Goal: Task Accomplishment & Management: Use online tool/utility

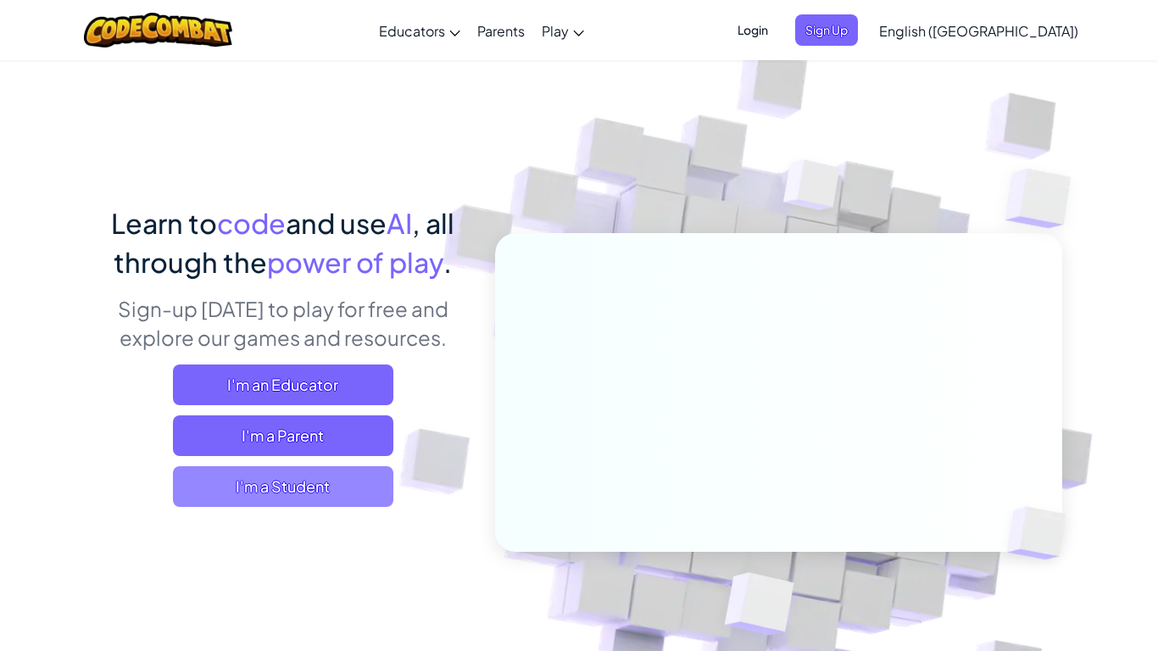
click at [271, 495] on span "I'm a Student" at bounding box center [283, 486] width 220 height 41
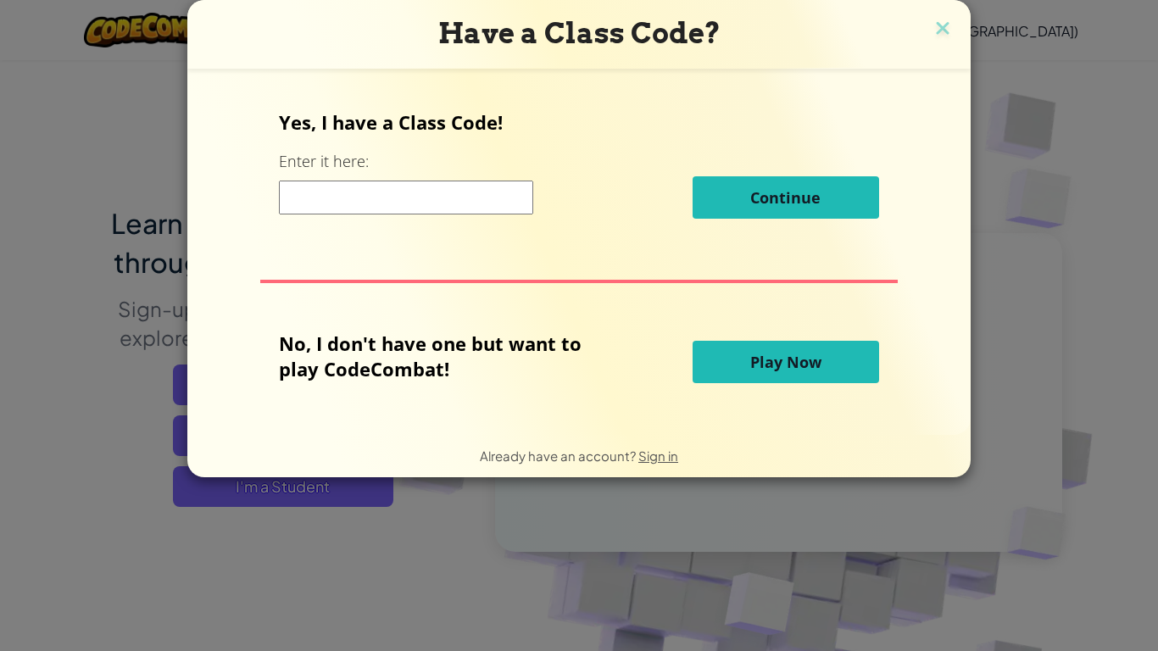
click at [776, 373] on button "Play Now" at bounding box center [786, 362] width 187 height 42
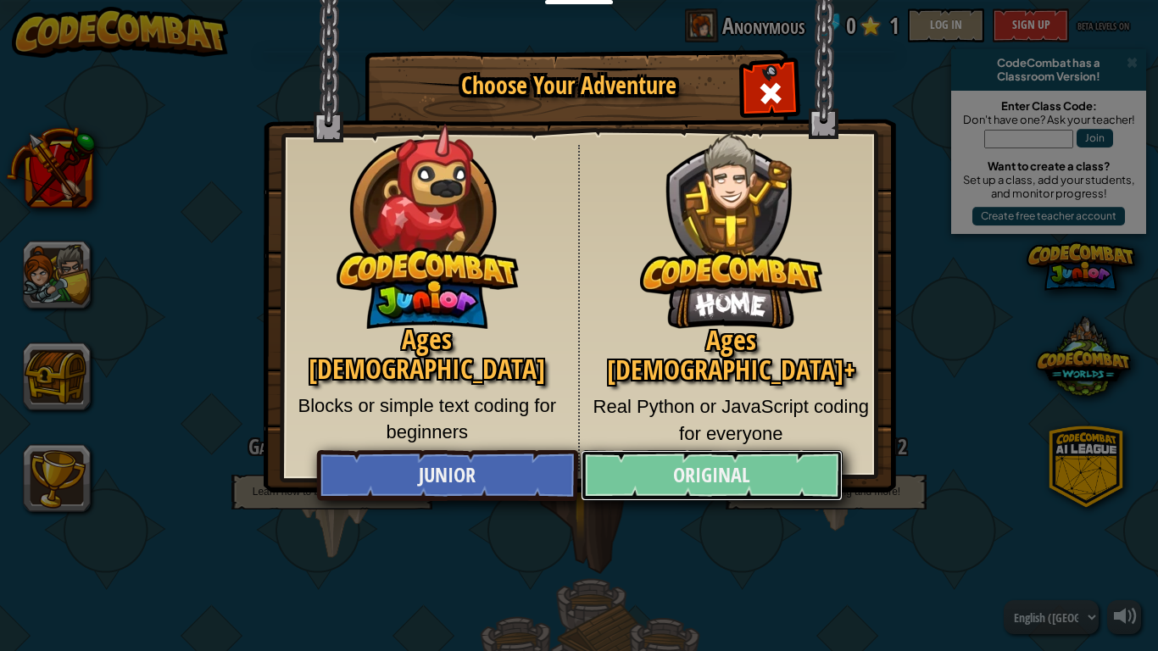
click at [738, 481] on link "Original" at bounding box center [711, 475] width 261 height 51
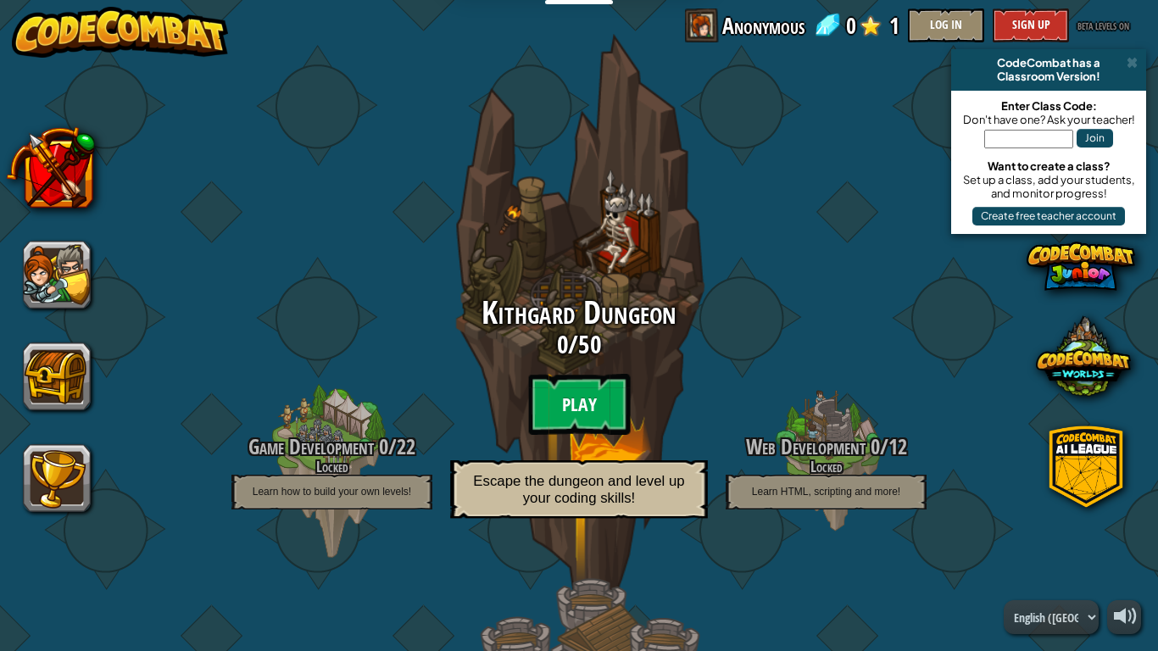
click at [595, 393] on btn "Play" at bounding box center [579, 404] width 102 height 61
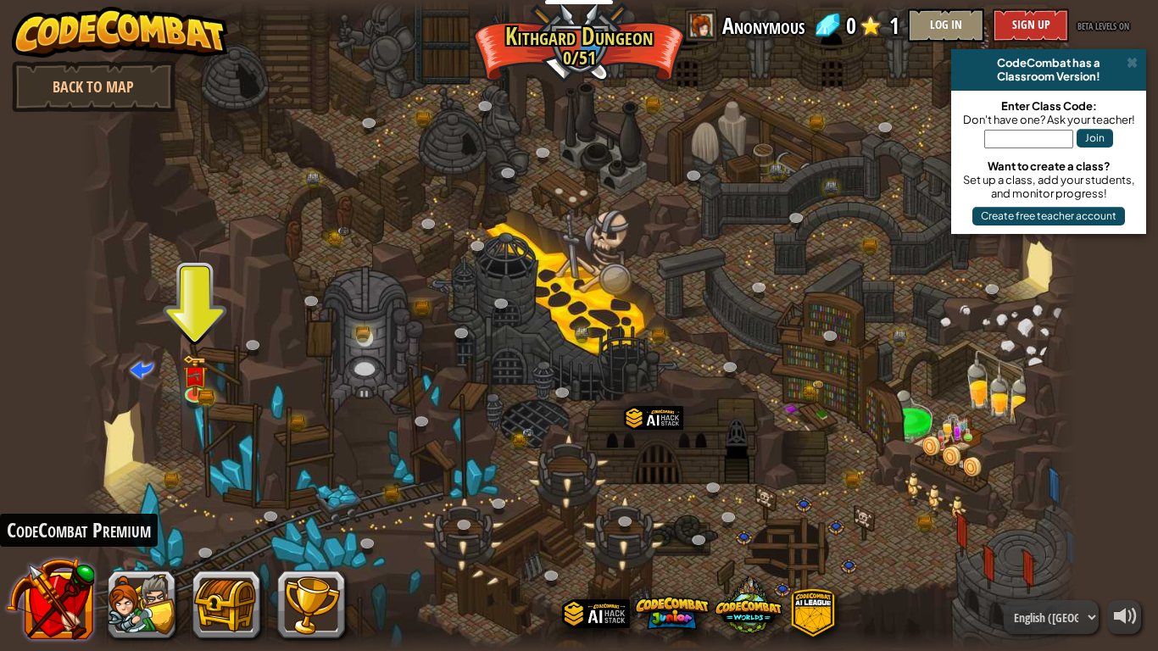
click at [41, 615] on button at bounding box center [50, 599] width 89 height 89
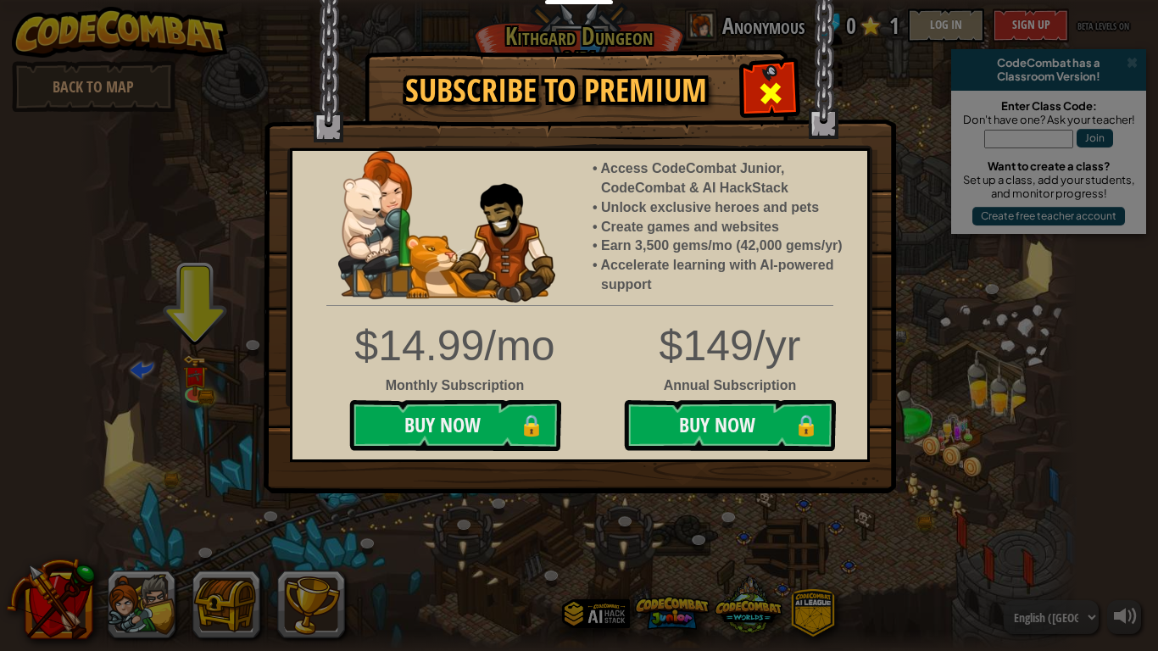
click at [765, 83] on span at bounding box center [770, 93] width 27 height 27
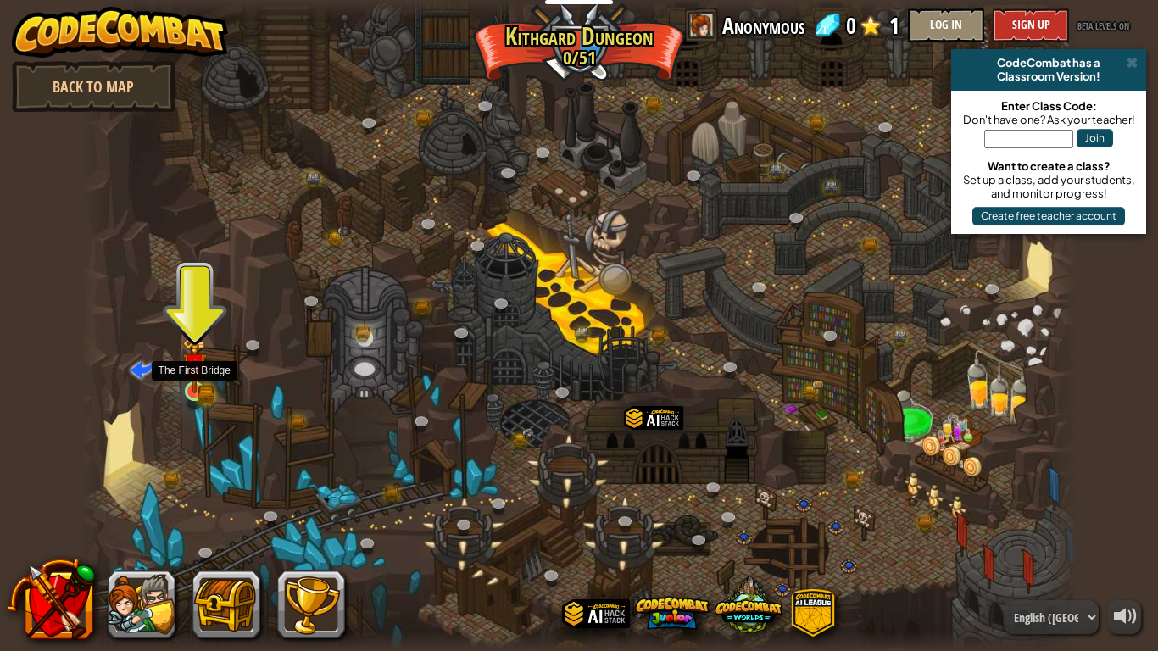
click at [191, 389] on img at bounding box center [194, 364] width 25 height 55
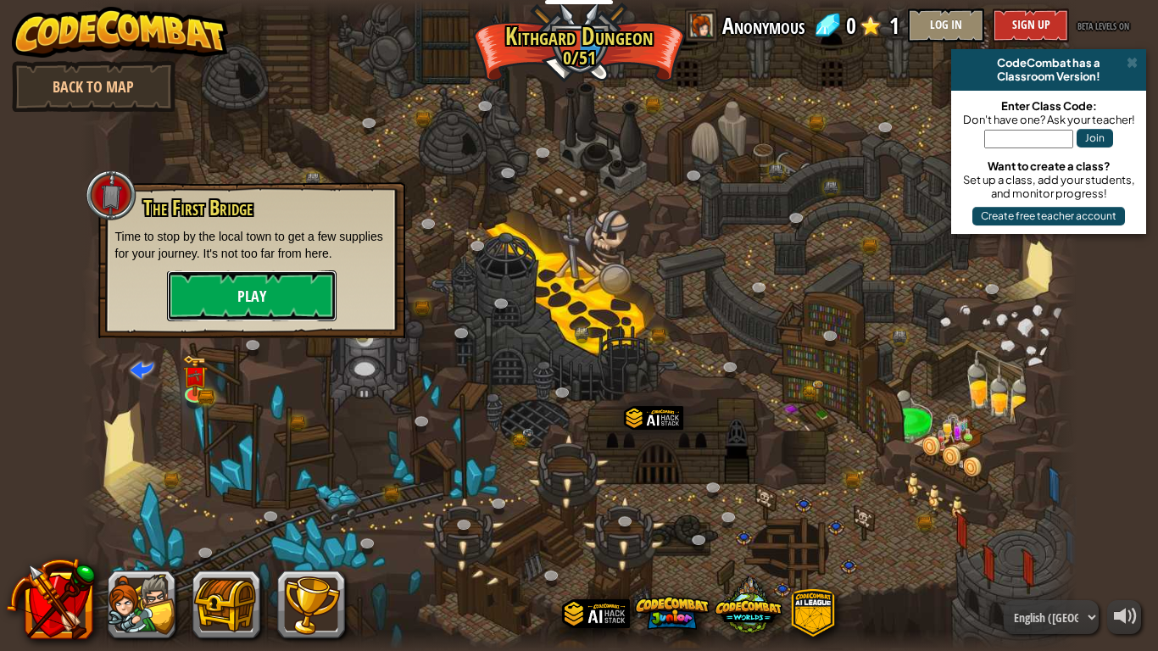
click at [270, 305] on button "Play" at bounding box center [252, 296] width 170 height 51
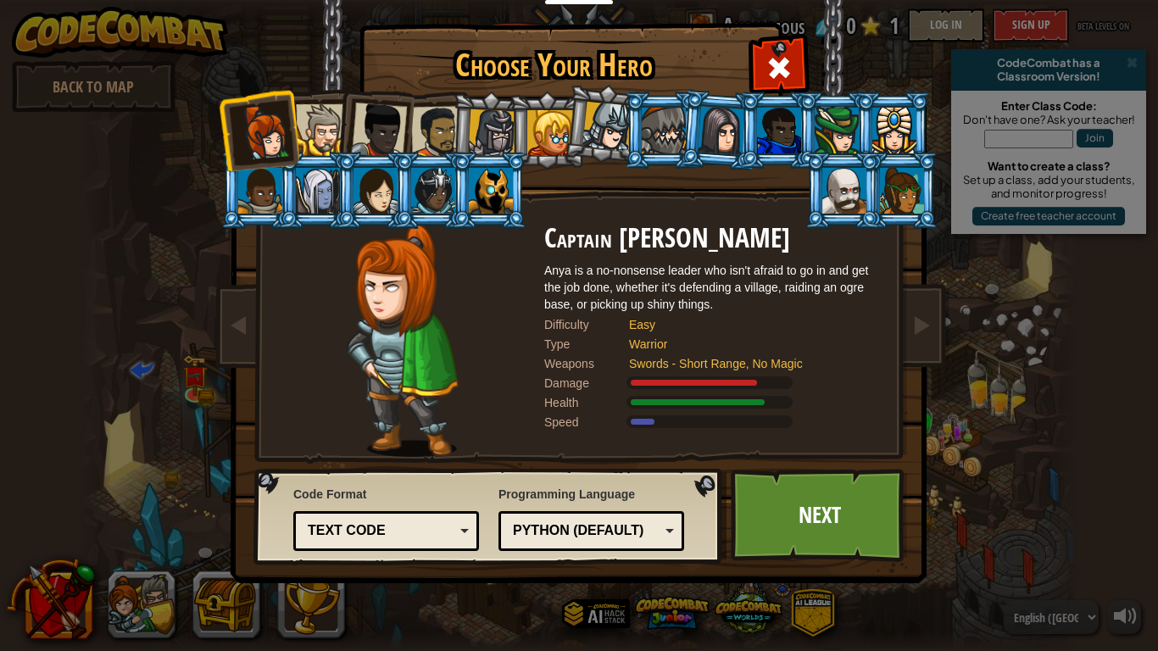
click at [477, 137] on div at bounding box center [492, 133] width 48 height 48
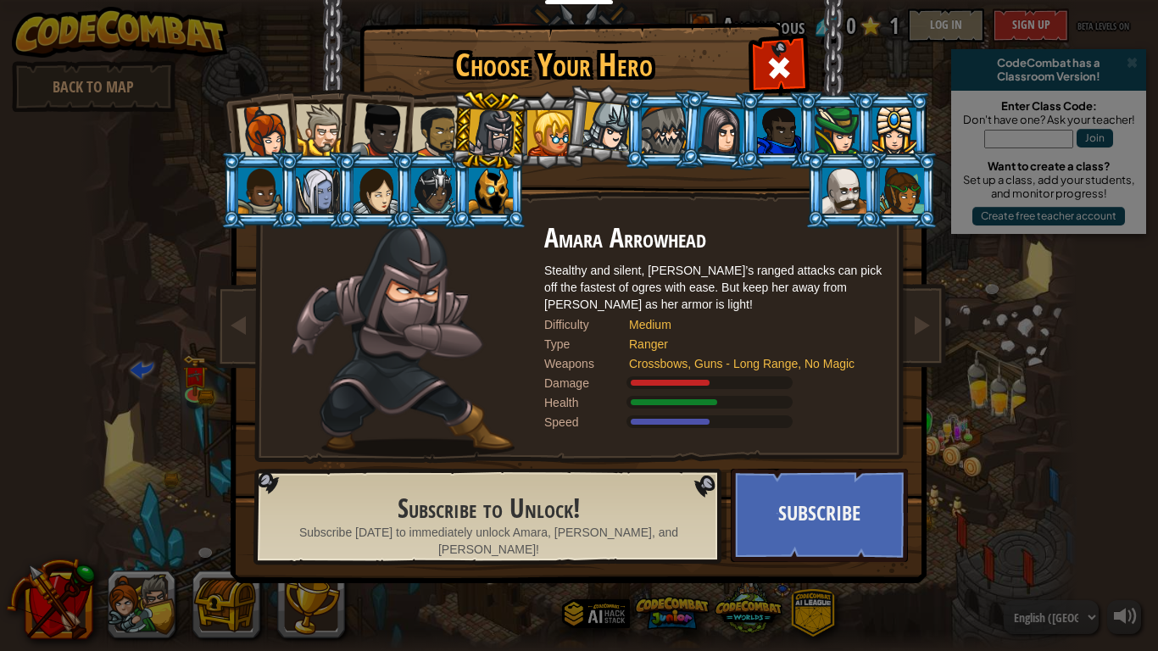
click at [264, 160] on li at bounding box center [258, 190] width 76 height 77
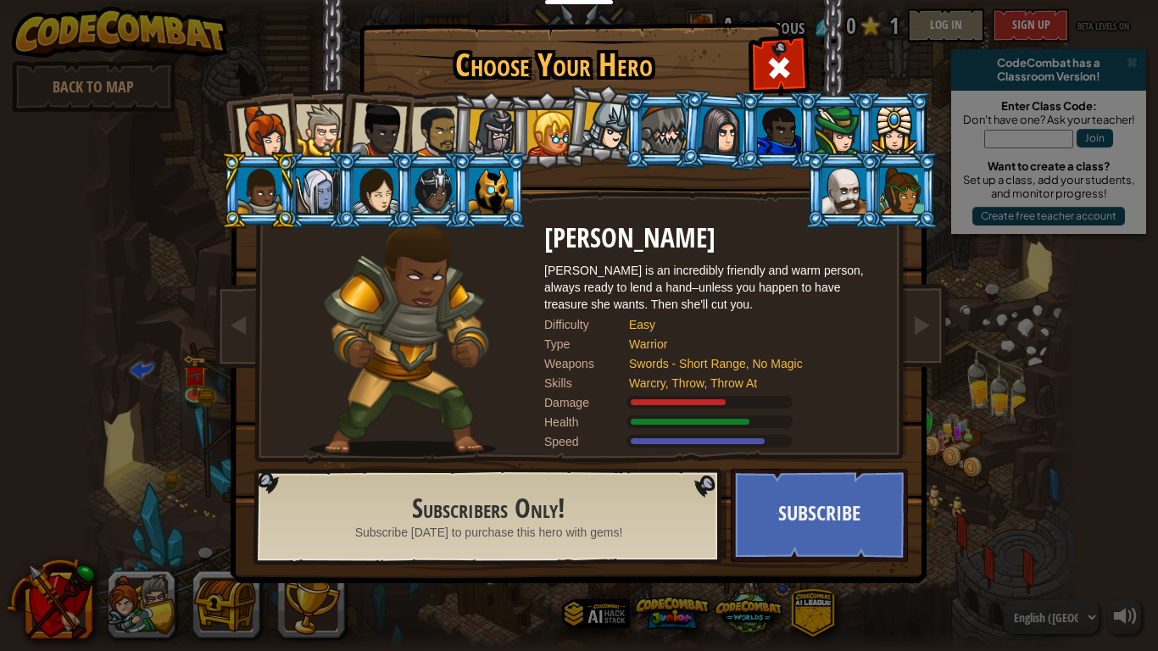
click at [633, 148] on li at bounding box center [662, 130] width 76 height 77
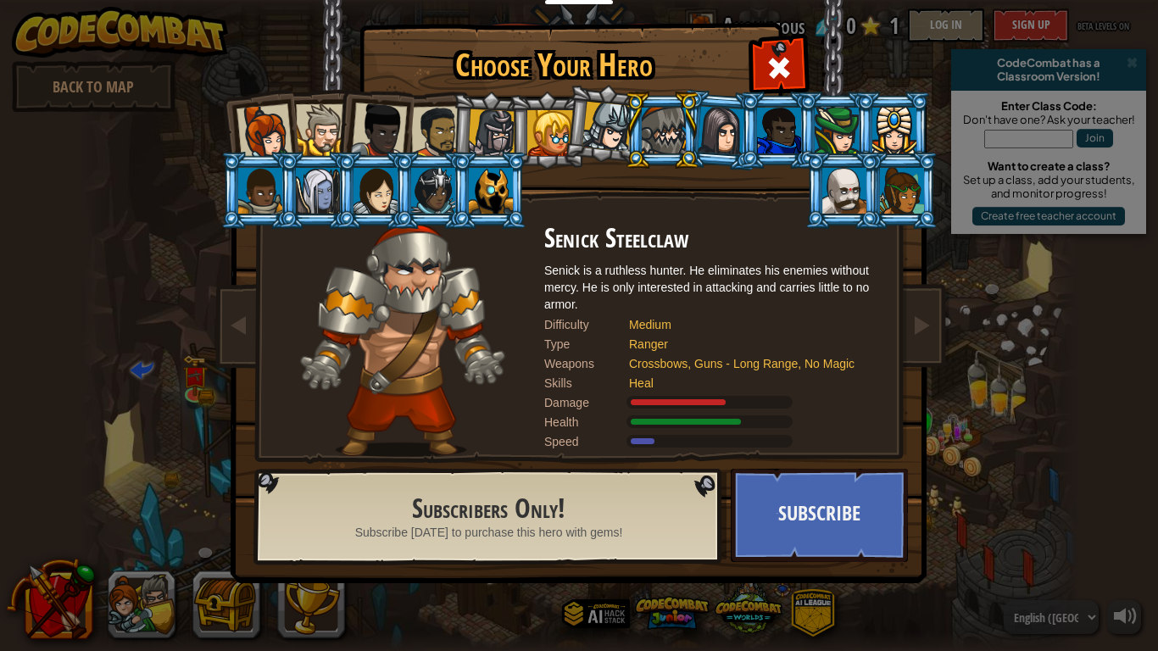
click at [438, 132] on div at bounding box center [437, 132] width 53 height 53
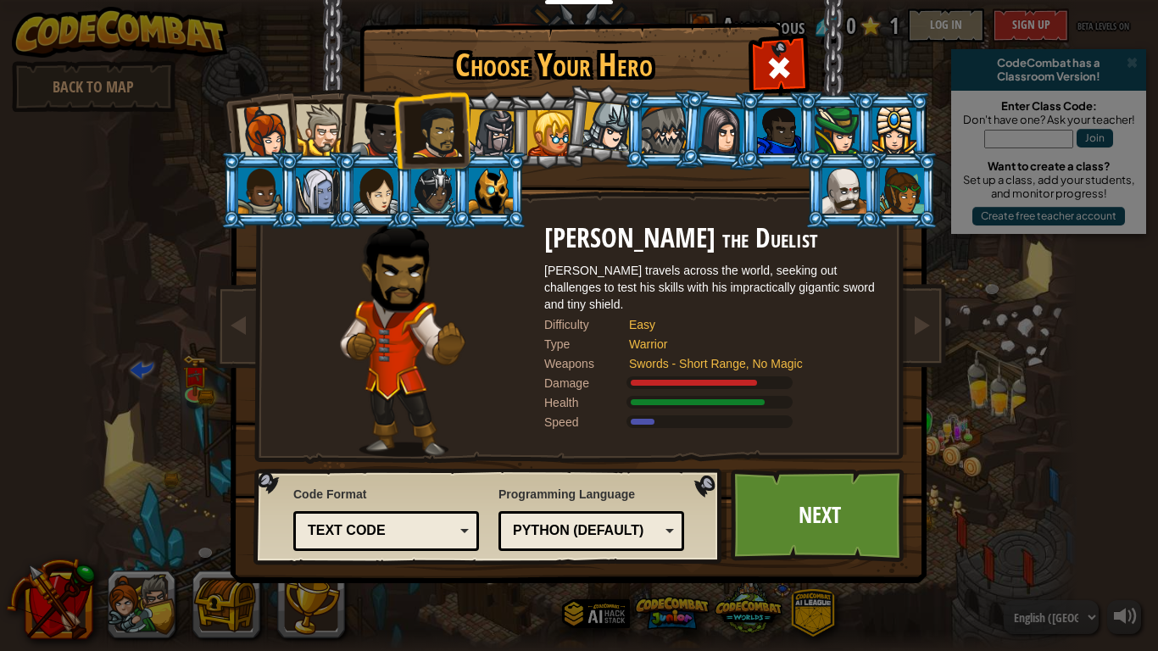
click at [376, 133] on div at bounding box center [379, 131] width 56 height 56
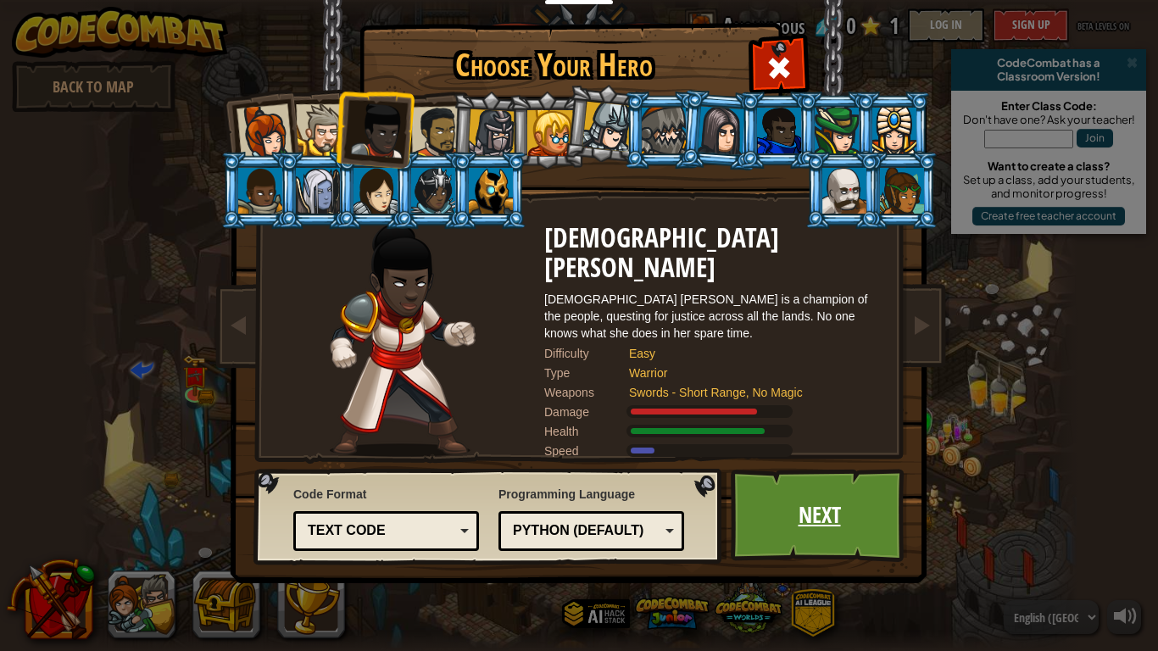
click at [832, 519] on link "Next" at bounding box center [819, 515] width 177 height 93
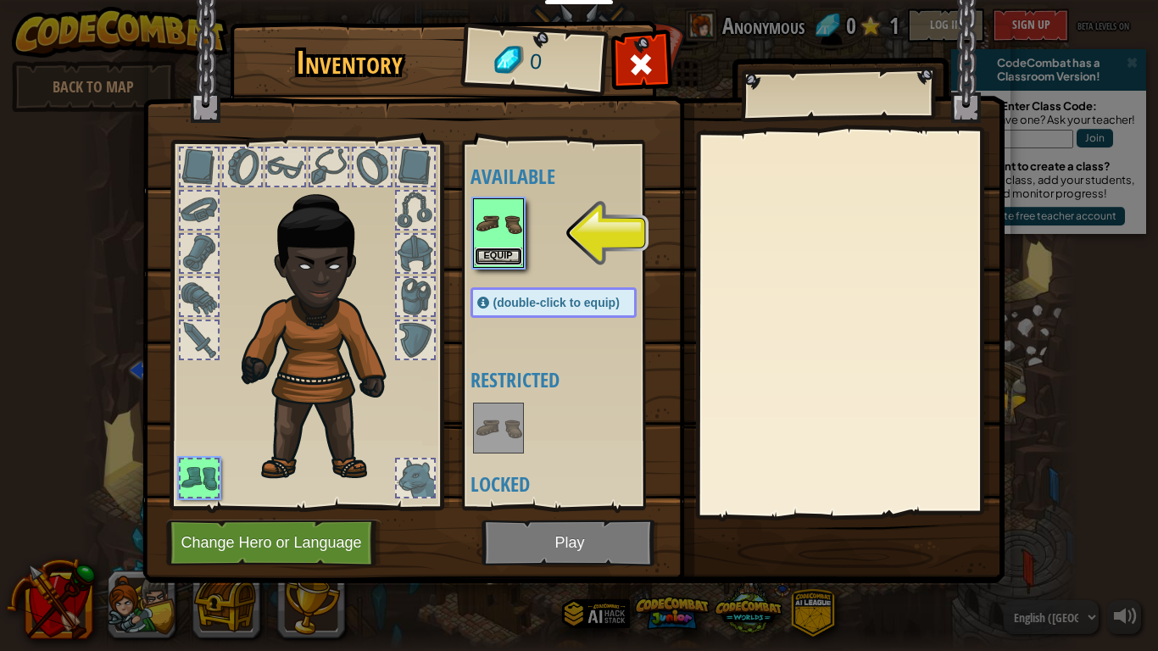
click at [495, 252] on button "Equip" at bounding box center [498, 257] width 47 height 18
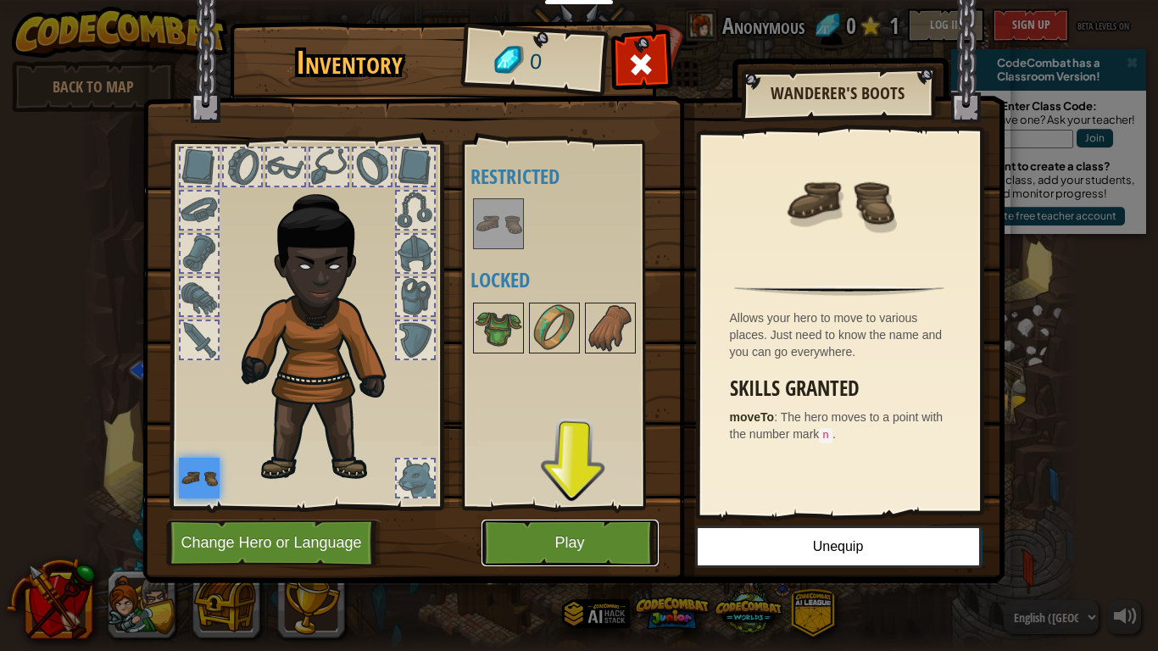
click at [604, 526] on button "Play" at bounding box center [570, 543] width 177 height 47
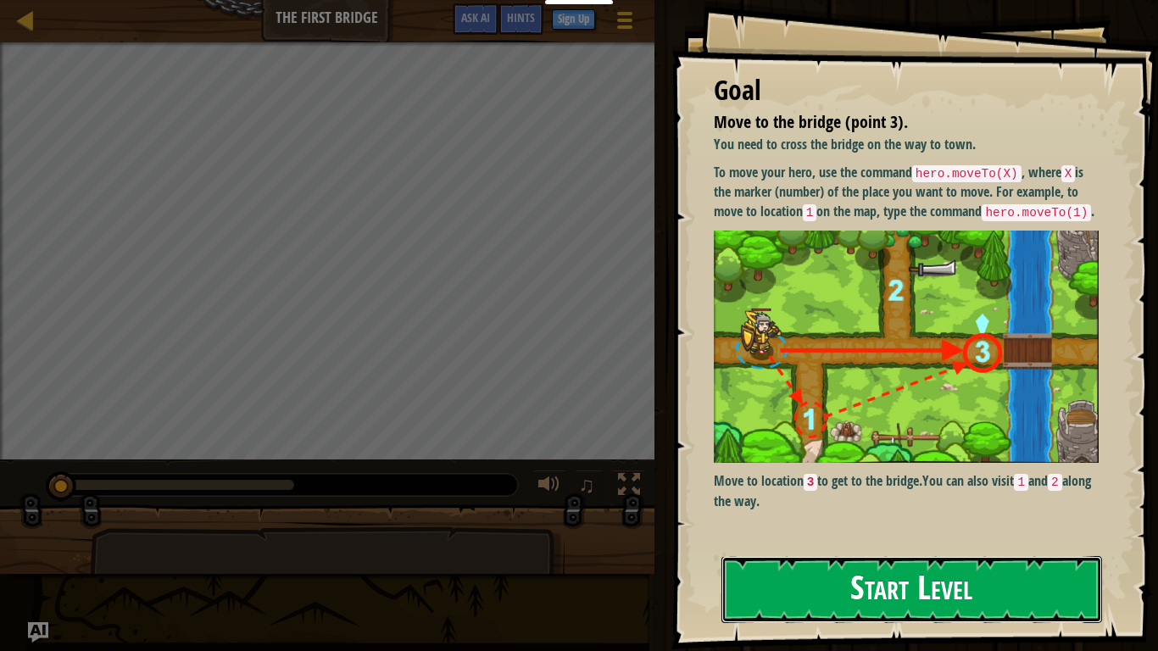
click at [878, 605] on button "Start Level" at bounding box center [912, 589] width 381 height 67
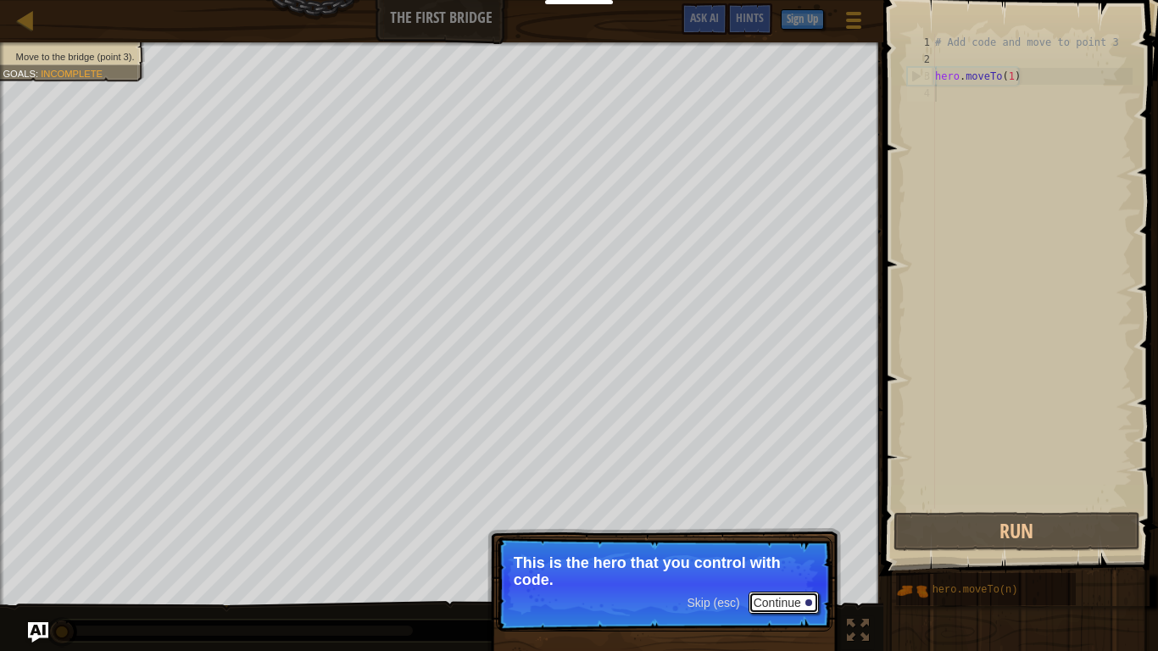
click at [764, 608] on button "Continue" at bounding box center [784, 603] width 70 height 22
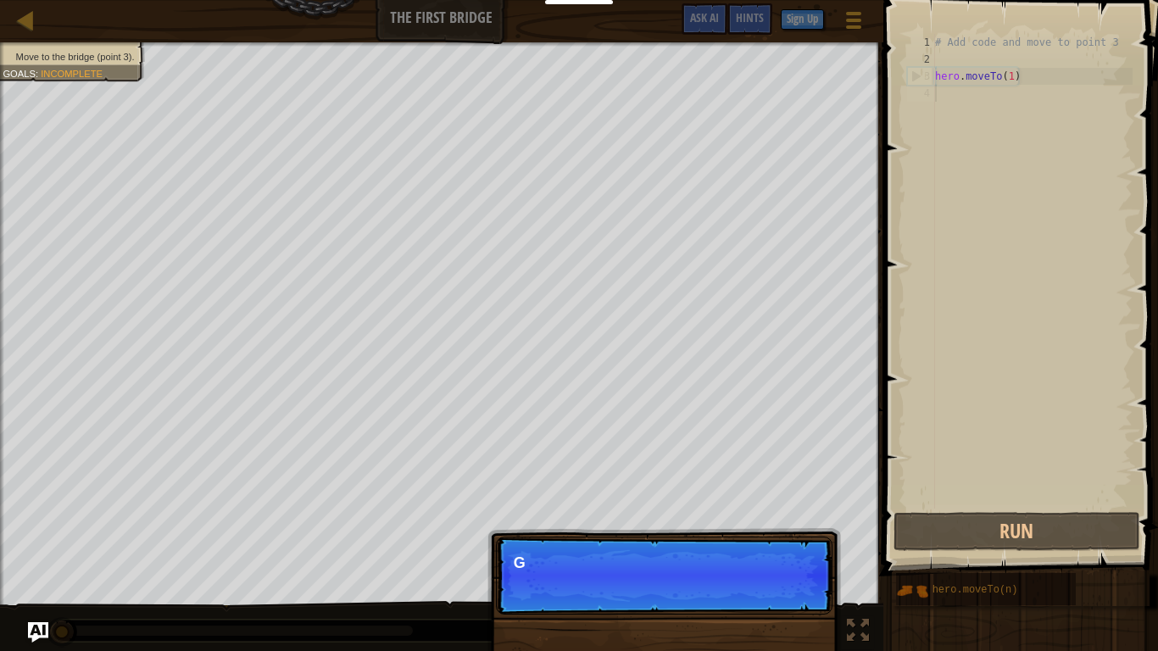
scroll to position [8, 0]
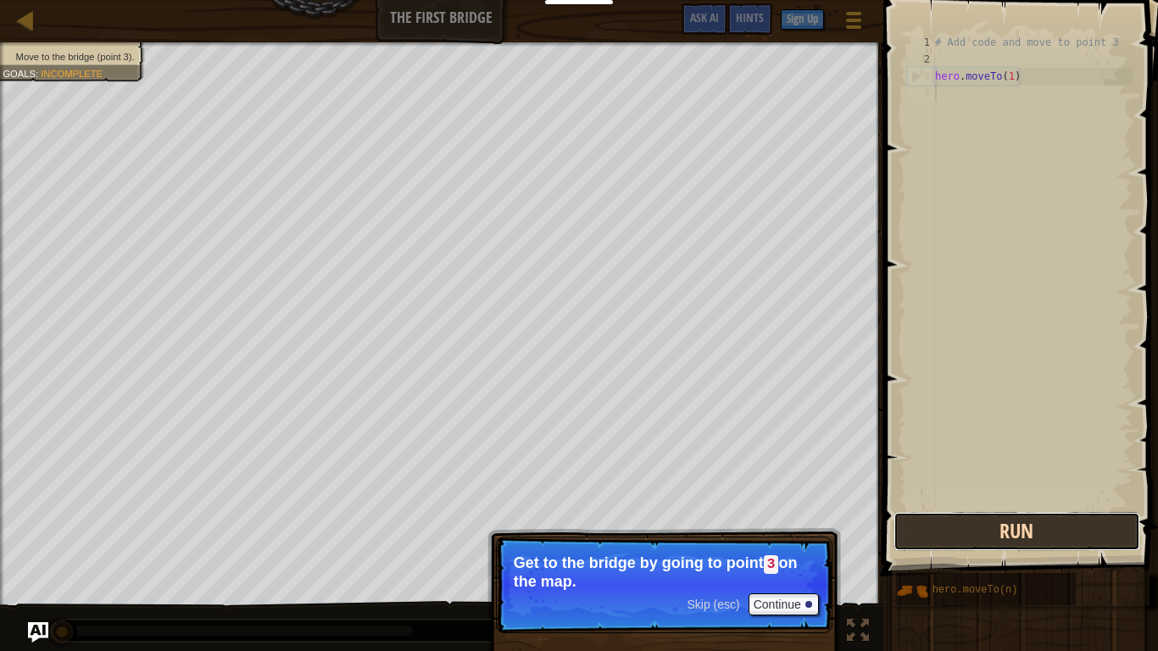
click at [964, 540] on button "Run" at bounding box center [1017, 531] width 247 height 39
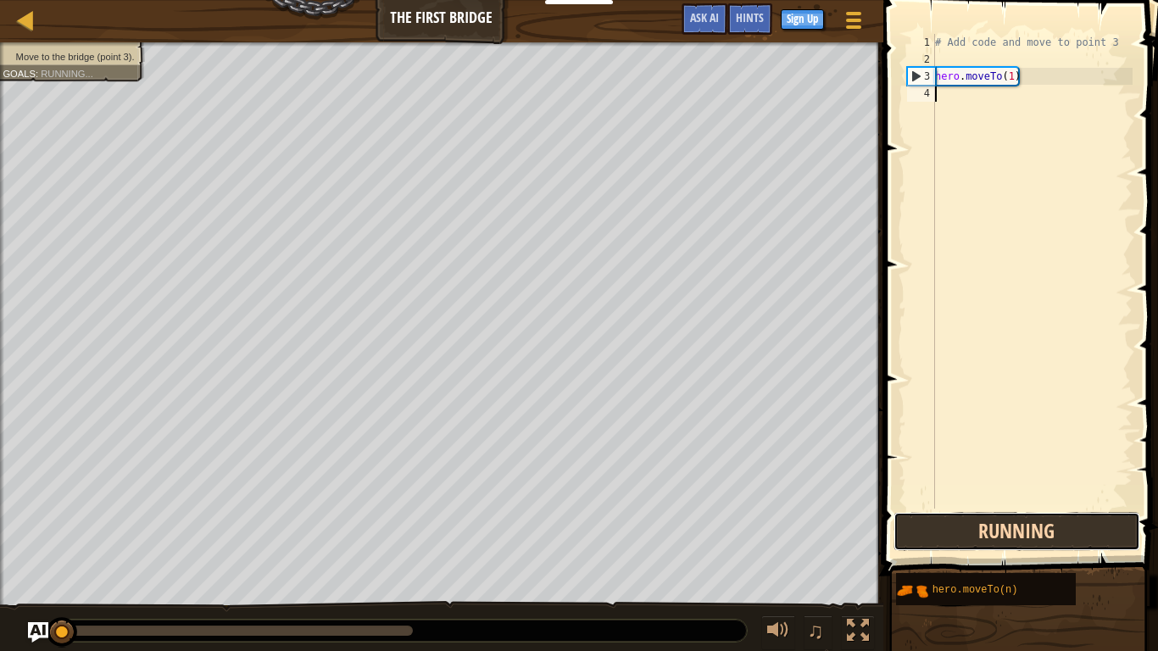
click at [1040, 514] on button "Running" at bounding box center [1017, 531] width 247 height 39
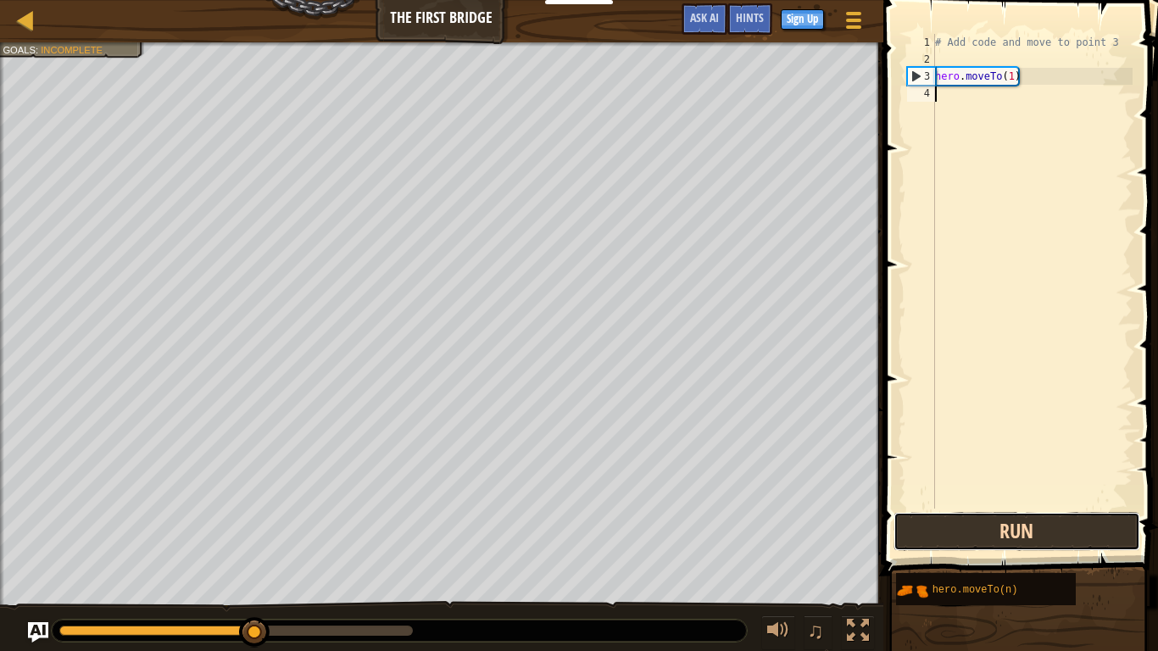
click at [1065, 538] on button "Run" at bounding box center [1017, 531] width 247 height 39
click at [1061, 525] on button "Run" at bounding box center [1017, 531] width 247 height 39
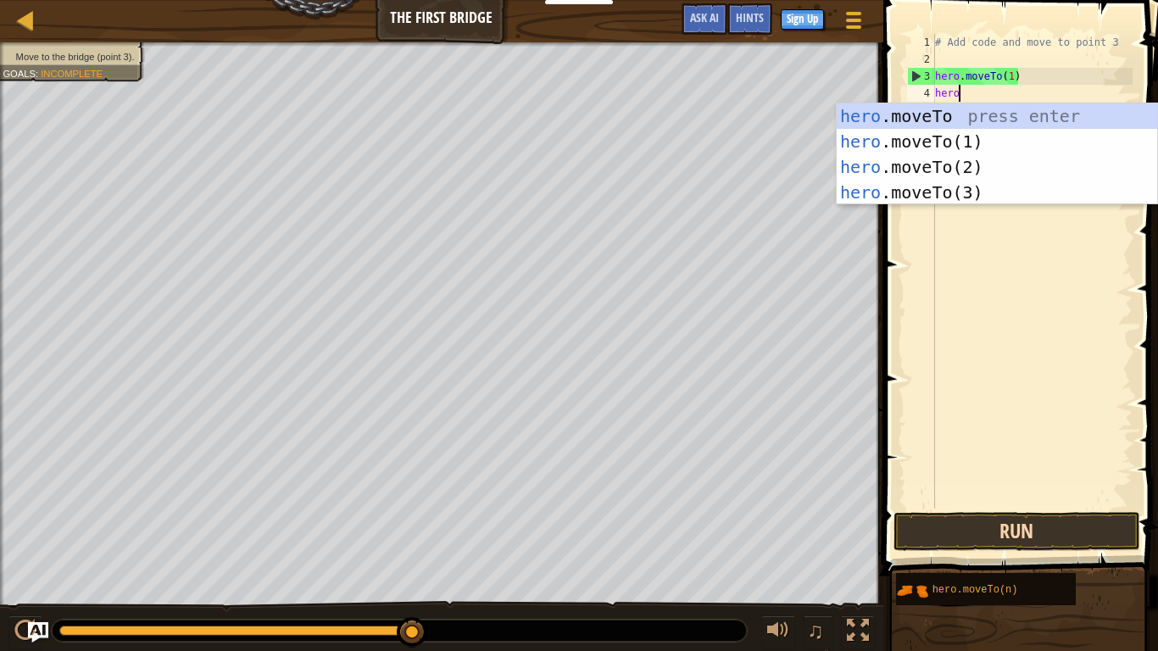
scroll to position [8, 3]
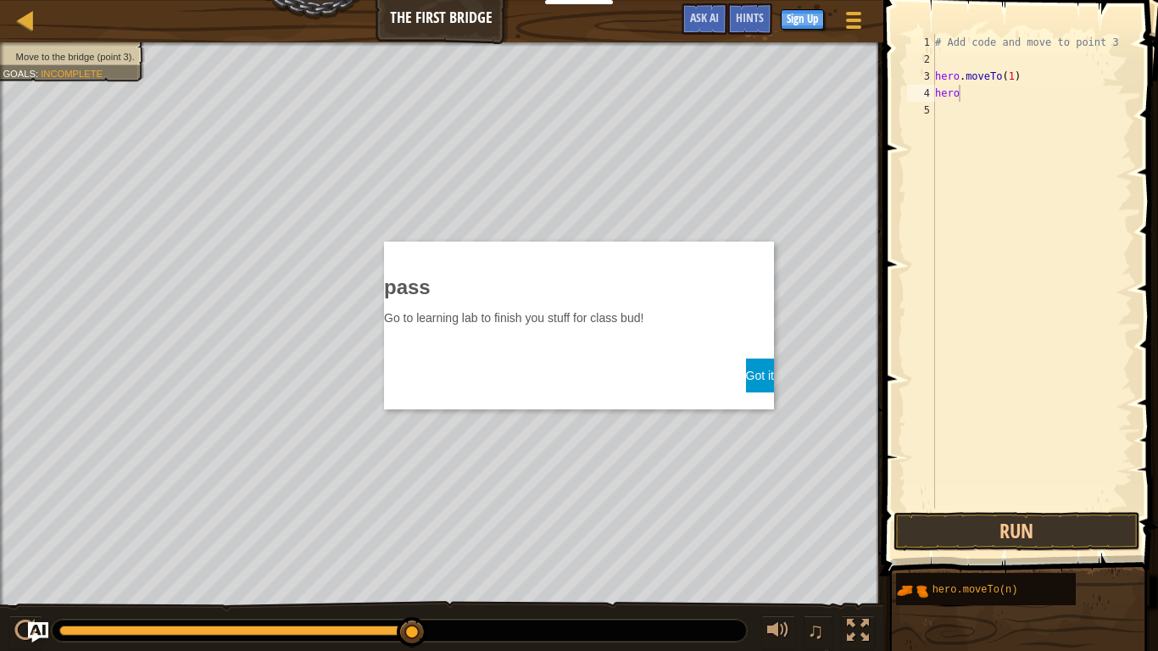
click at [750, 369] on button "Got it" at bounding box center [760, 376] width 28 height 34
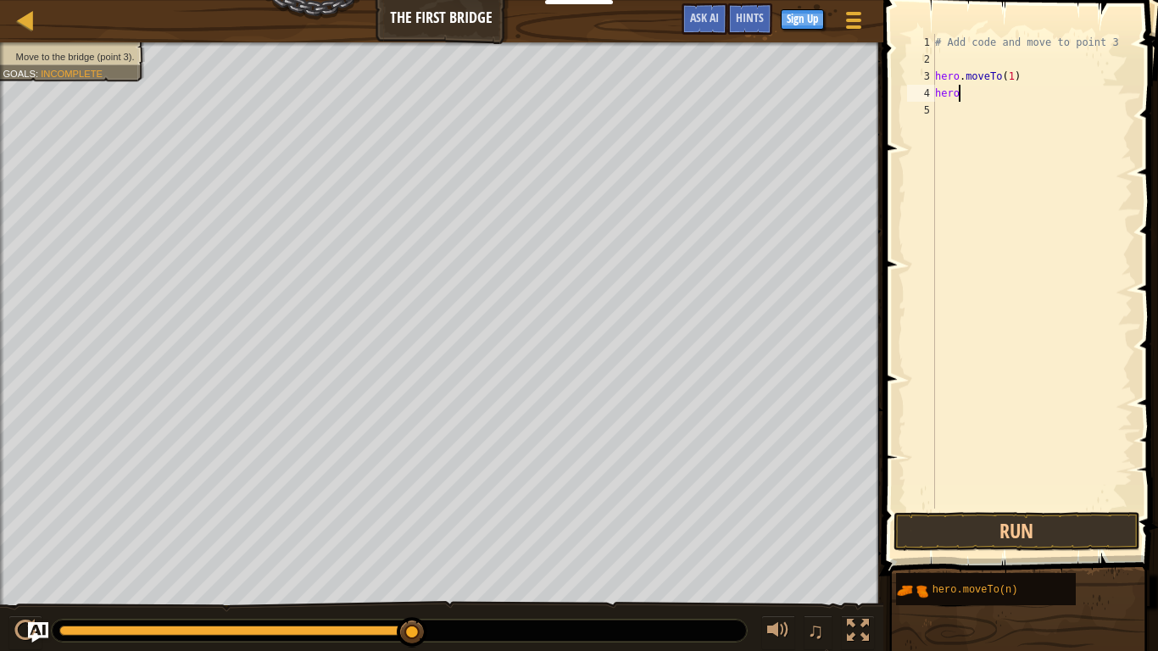
click at [973, 98] on div "# Add code and move to point 3 hero . moveTo ( 1 ) hero" at bounding box center [1032, 288] width 201 height 509
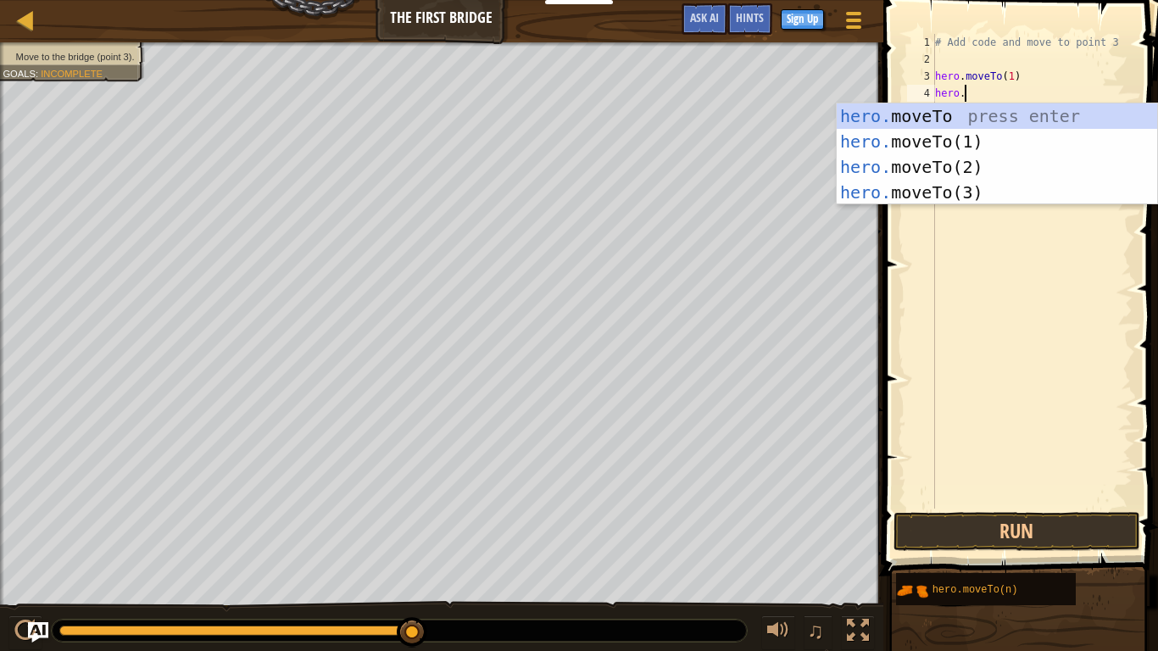
scroll to position [8, 3]
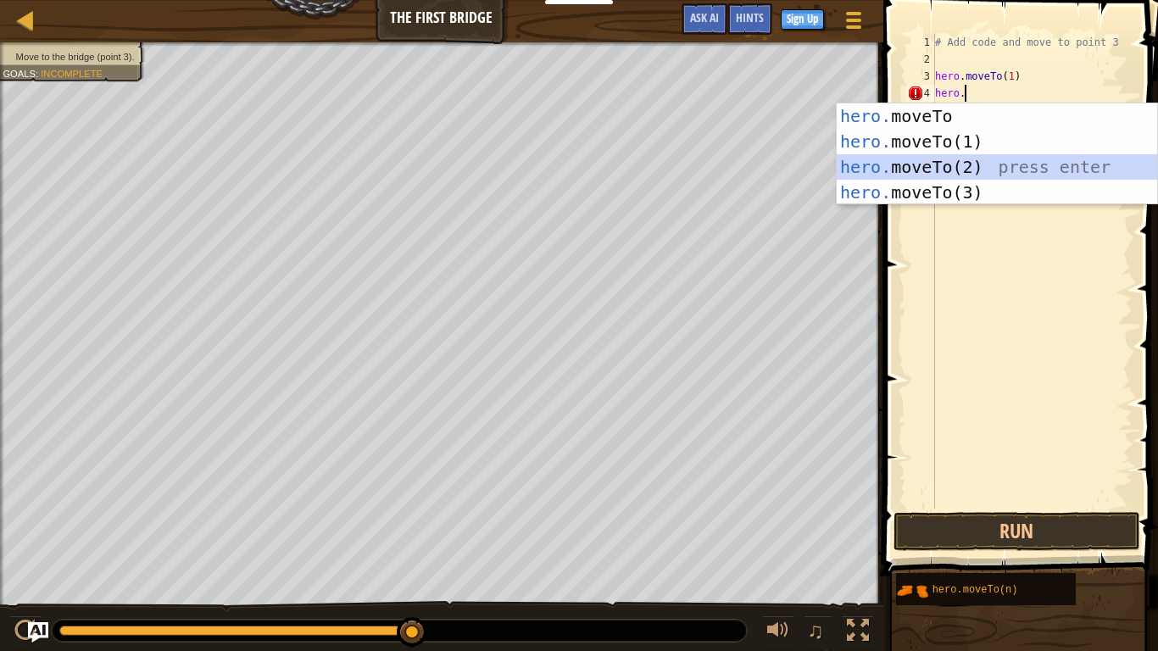
click at [996, 165] on div "hero. moveTo press enter hero. moveTo(1) press enter hero. moveTo(2) press ente…" at bounding box center [997, 179] width 321 height 153
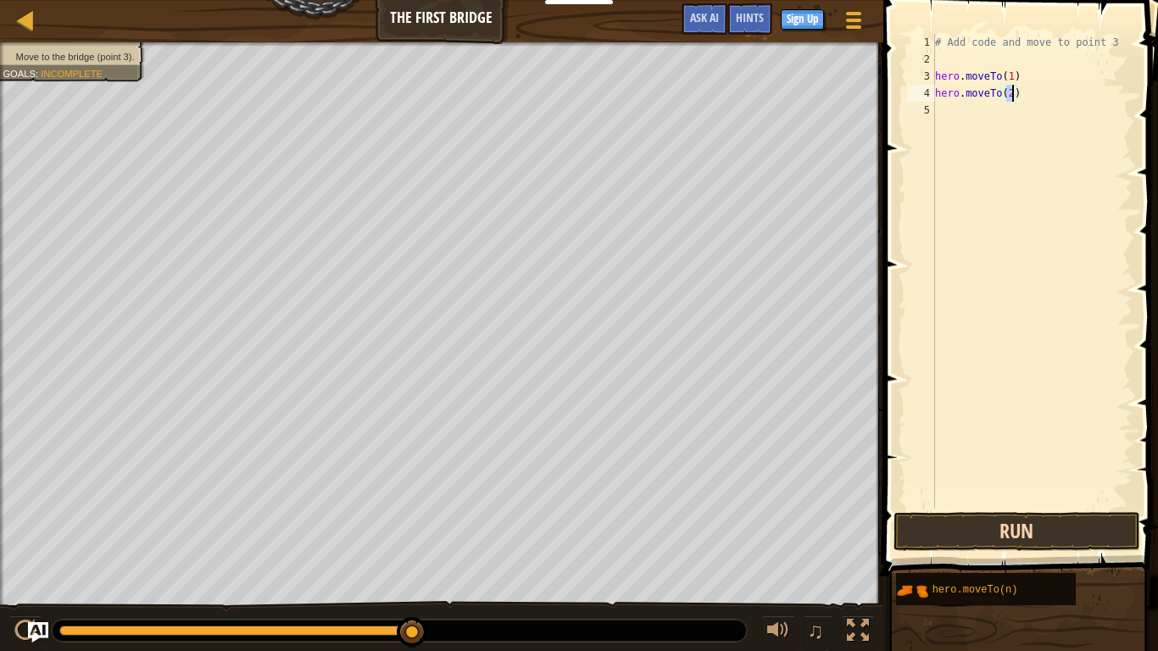
type textarea "hero.moveTo(2)"
click at [1048, 547] on button "Run" at bounding box center [1017, 531] width 247 height 39
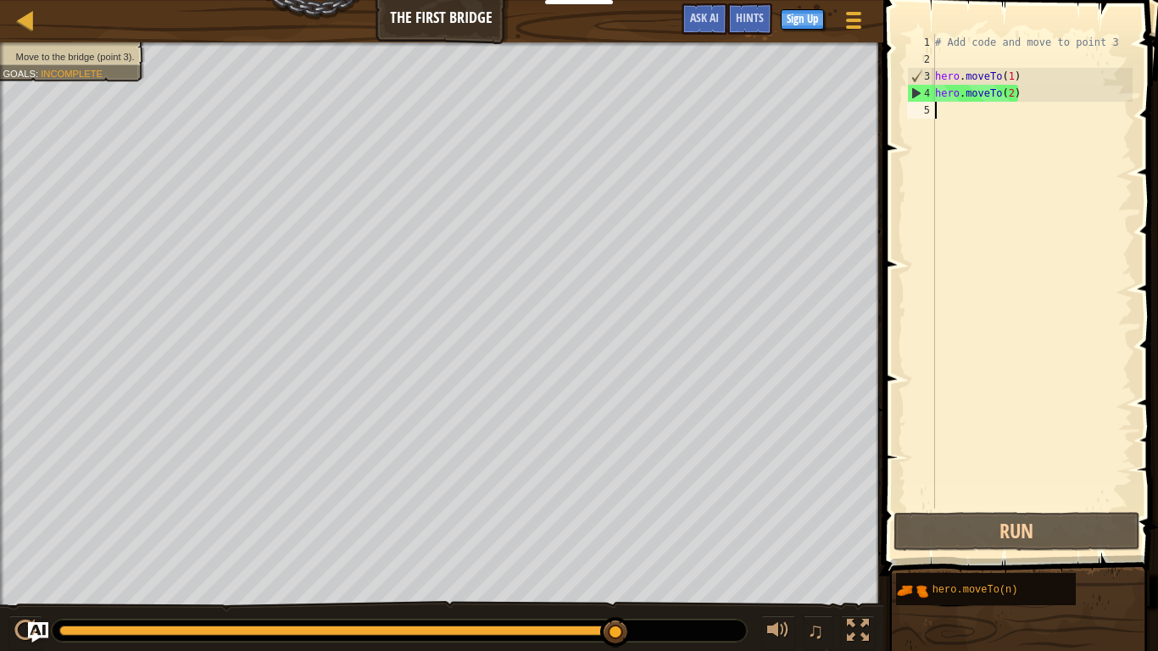
click at [968, 115] on div "# Add code and move to point 3 hero . moveTo ( 1 ) hero . moveTo ( 2 )" at bounding box center [1032, 288] width 201 height 509
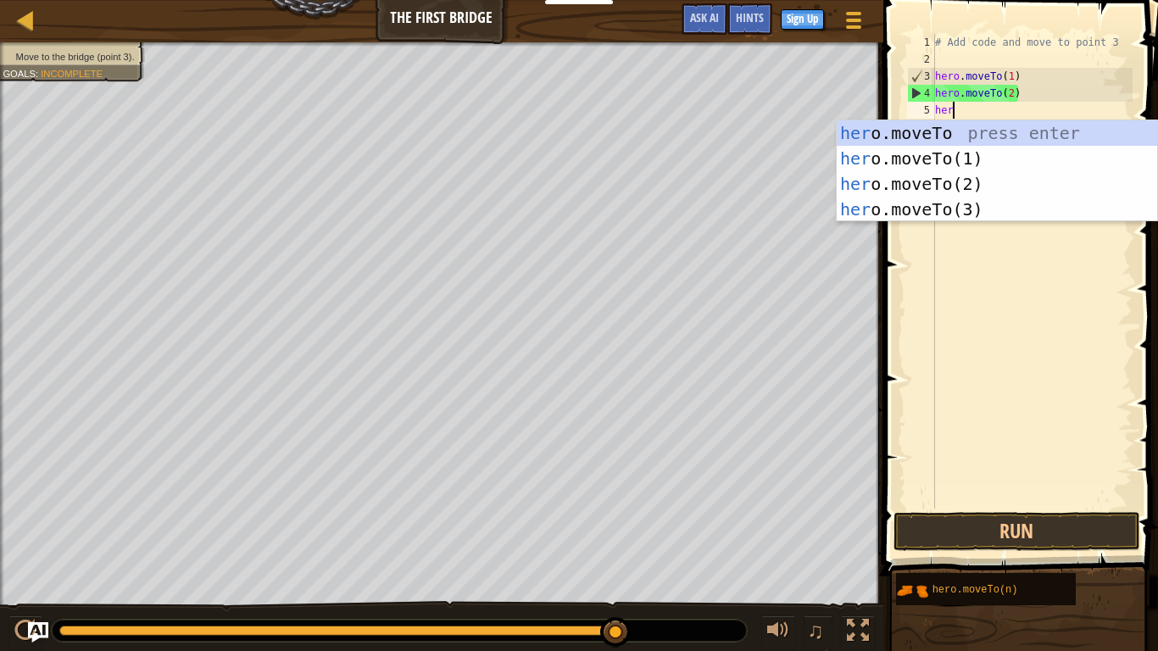
scroll to position [8, 3]
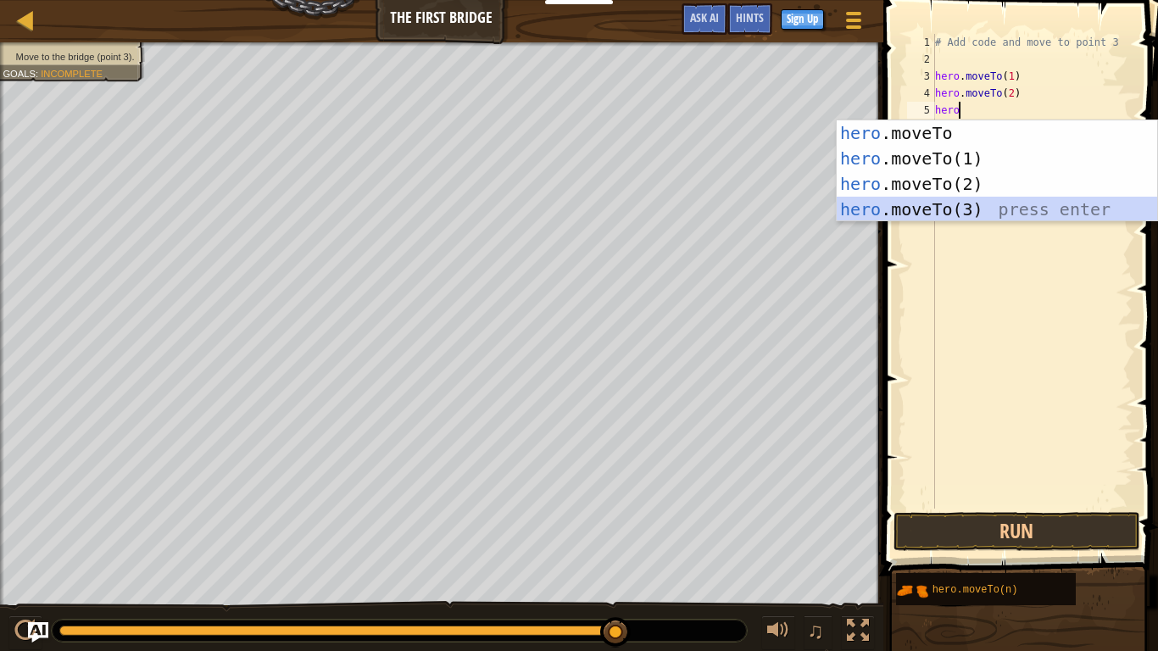
click at [979, 207] on div "hero .moveTo press enter hero .moveTo(1) press enter hero .moveTo(2) press ente…" at bounding box center [997, 196] width 321 height 153
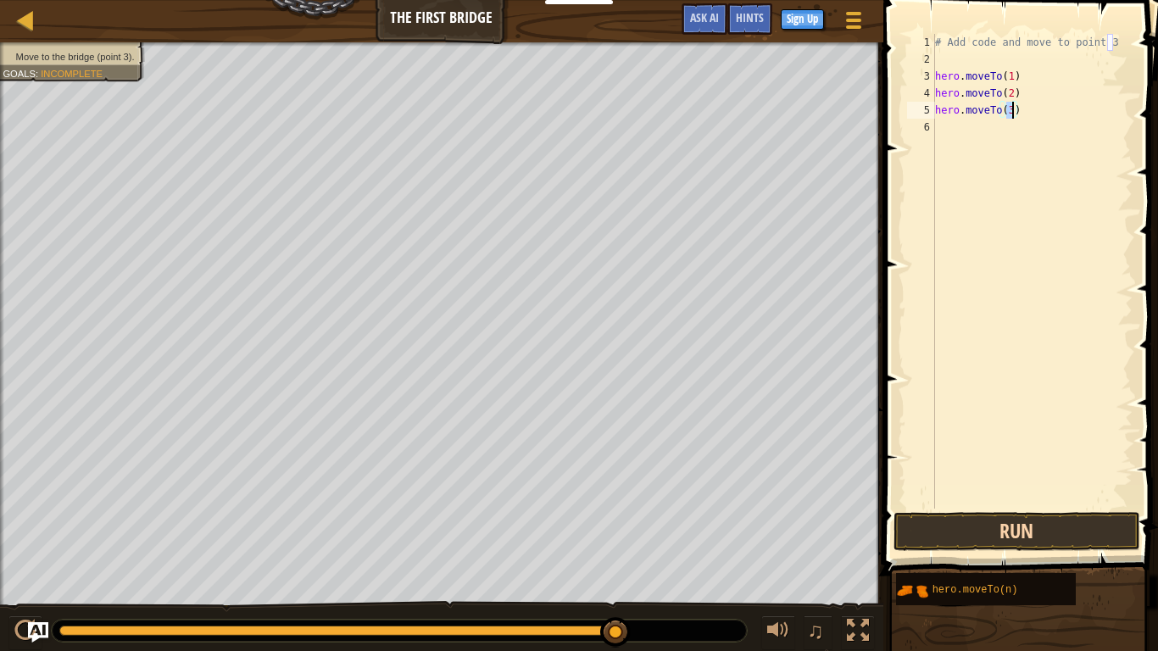
type textarea "hero.moveTo(3)"
click at [1054, 536] on button "Run" at bounding box center [1017, 531] width 247 height 39
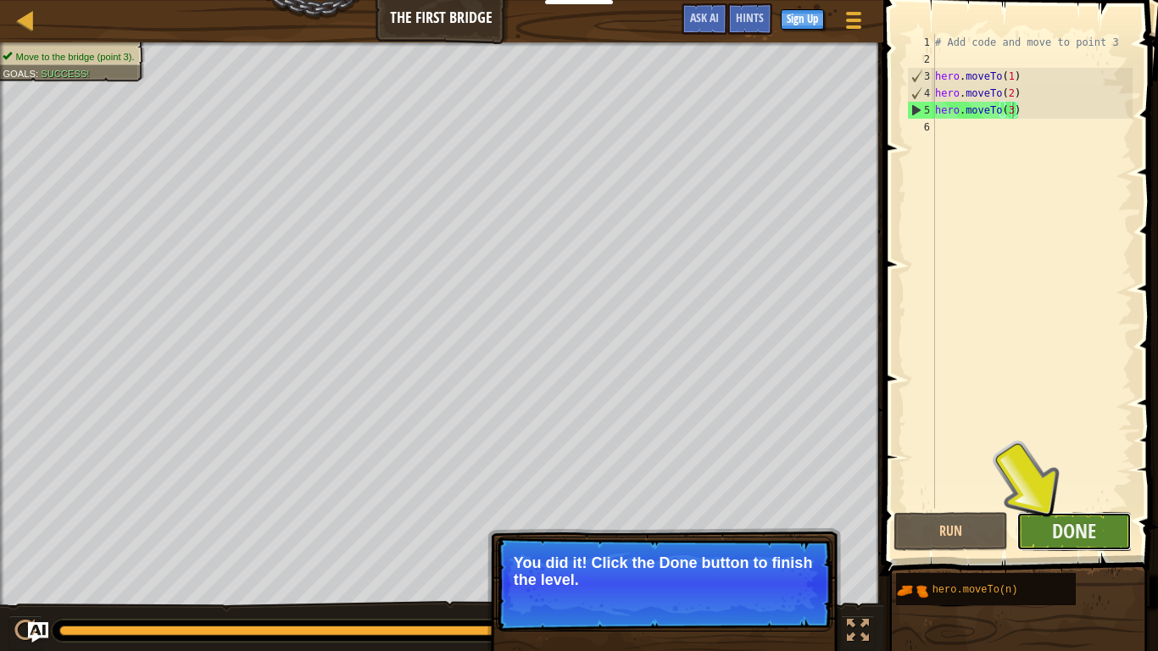
click at [1103, 525] on button "Done" at bounding box center [1074, 531] width 115 height 39
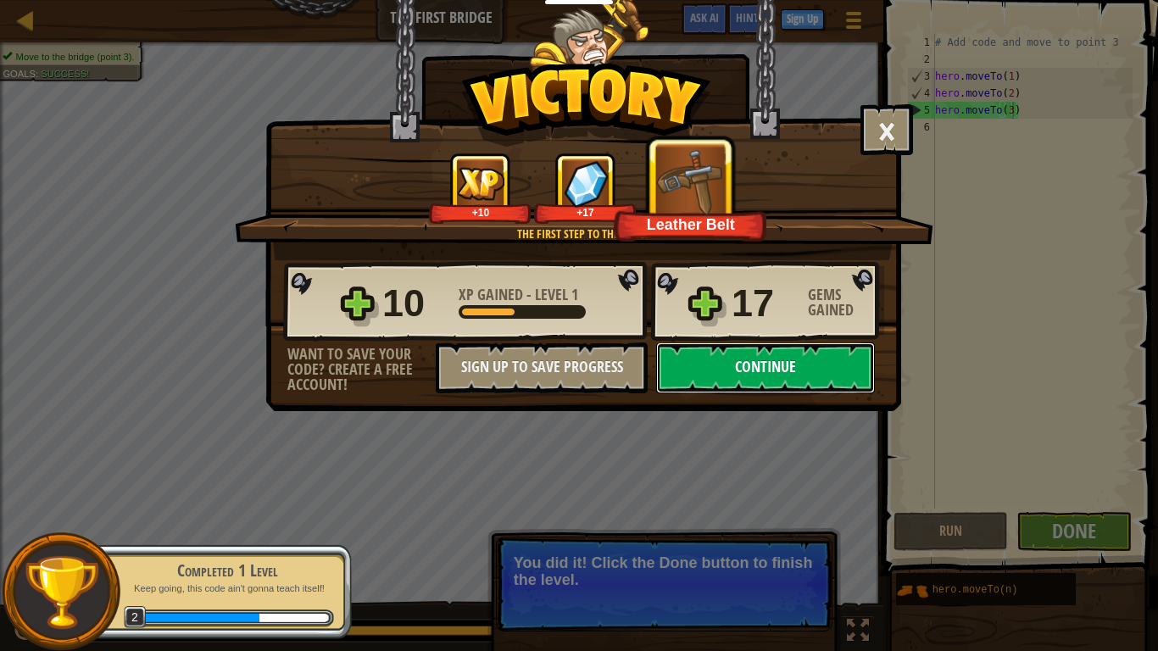
click at [761, 387] on button "Continue" at bounding box center [765, 368] width 219 height 51
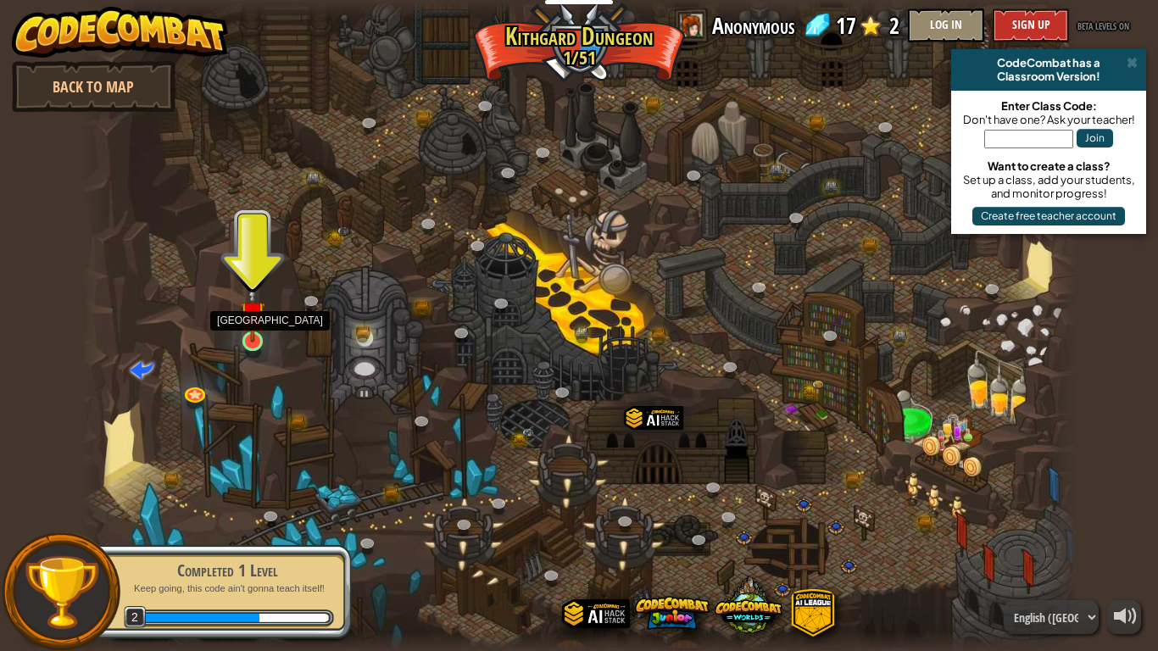
click at [256, 337] on img at bounding box center [252, 314] width 25 height 58
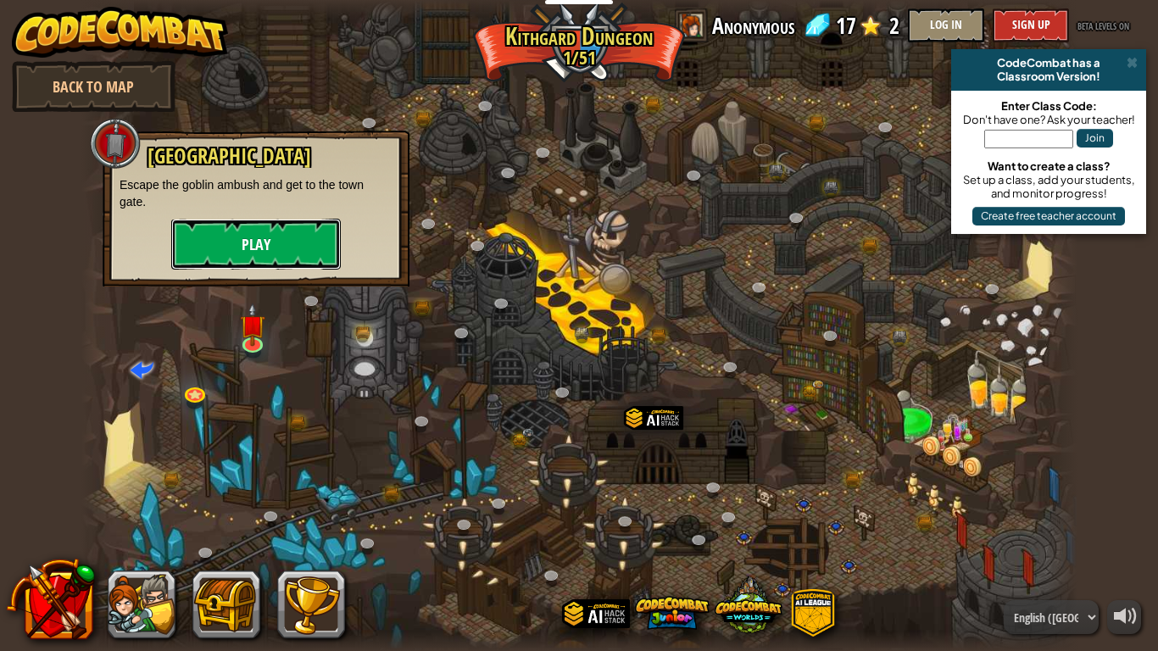
click at [280, 259] on button "Play" at bounding box center [256, 244] width 170 height 51
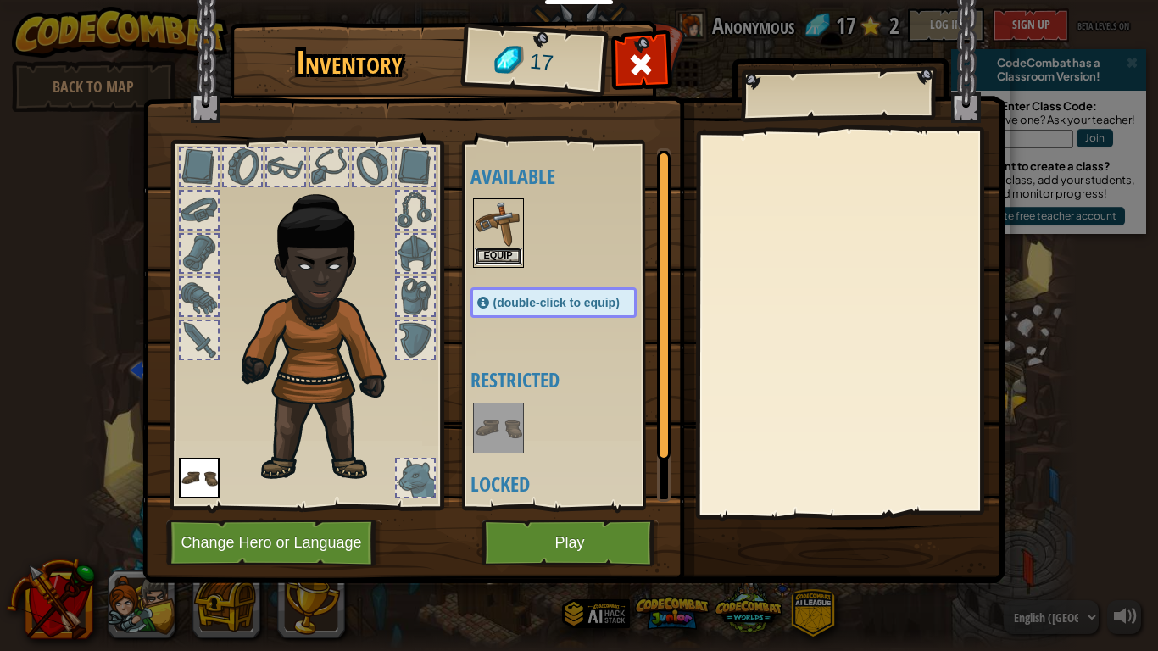
click at [511, 262] on button "Equip" at bounding box center [498, 257] width 47 height 18
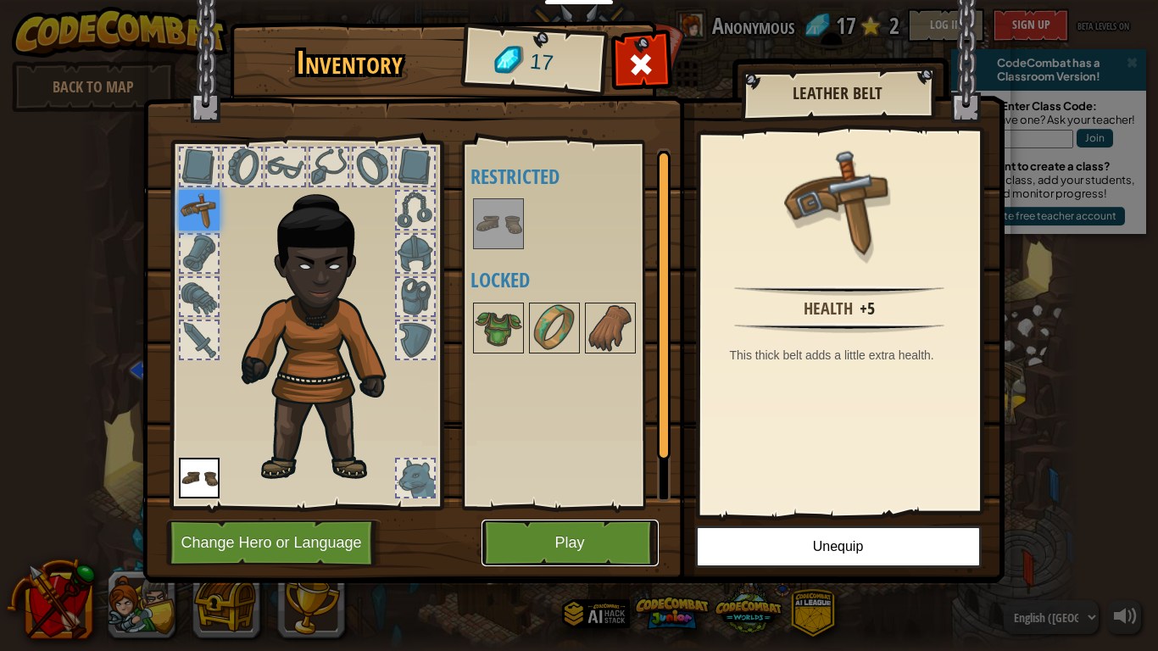
click at [572, 536] on button "Play" at bounding box center [570, 543] width 177 height 47
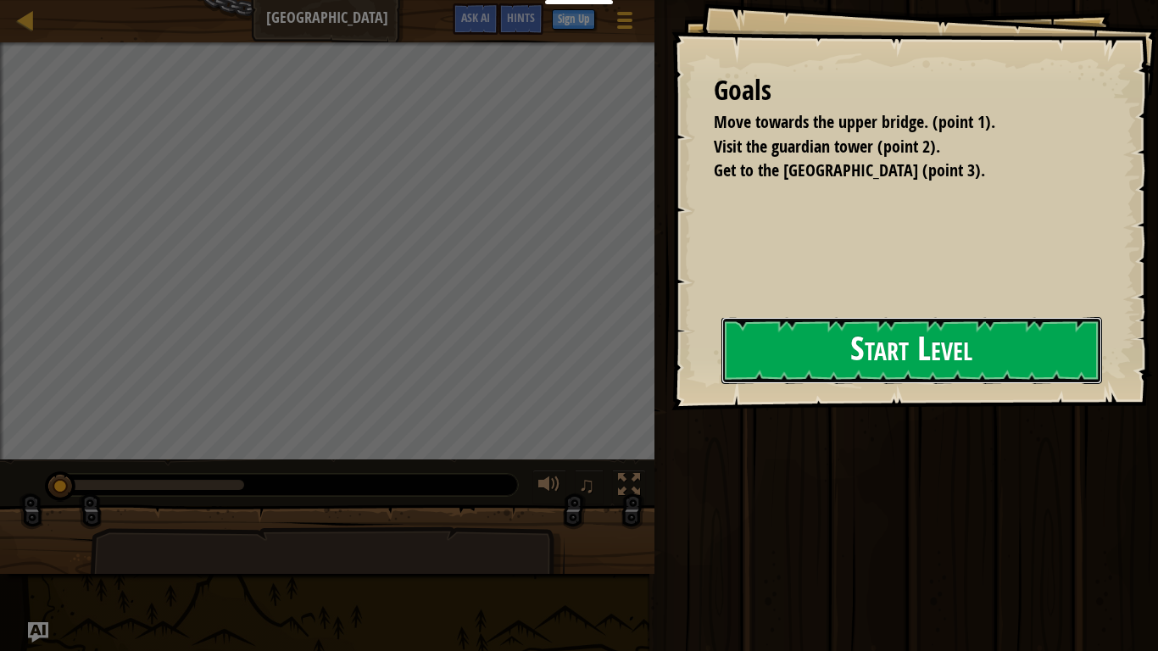
click at [722, 384] on button "Start Level" at bounding box center [912, 350] width 381 height 67
